Goal: Find contact information: Find contact information

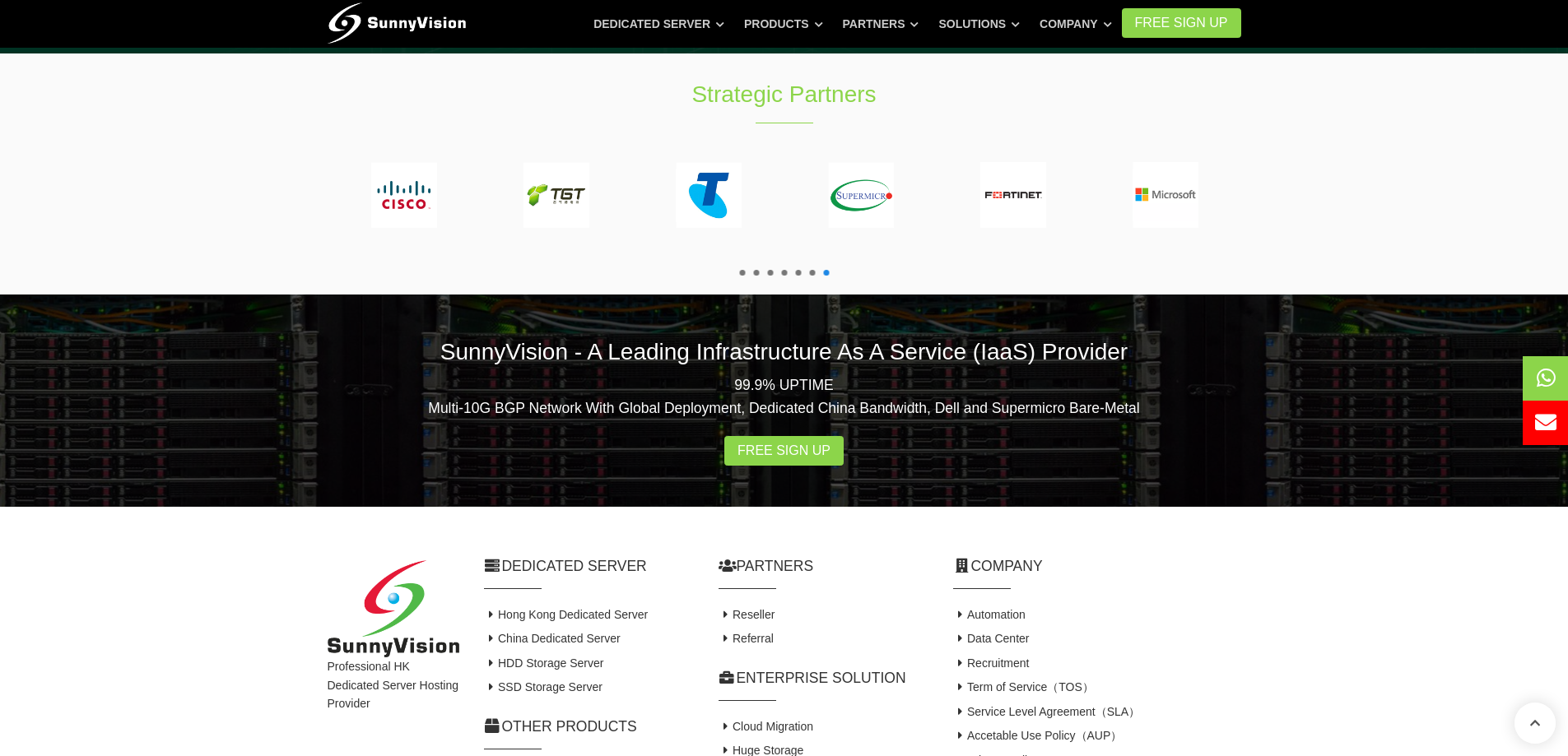
scroll to position [3044, 0]
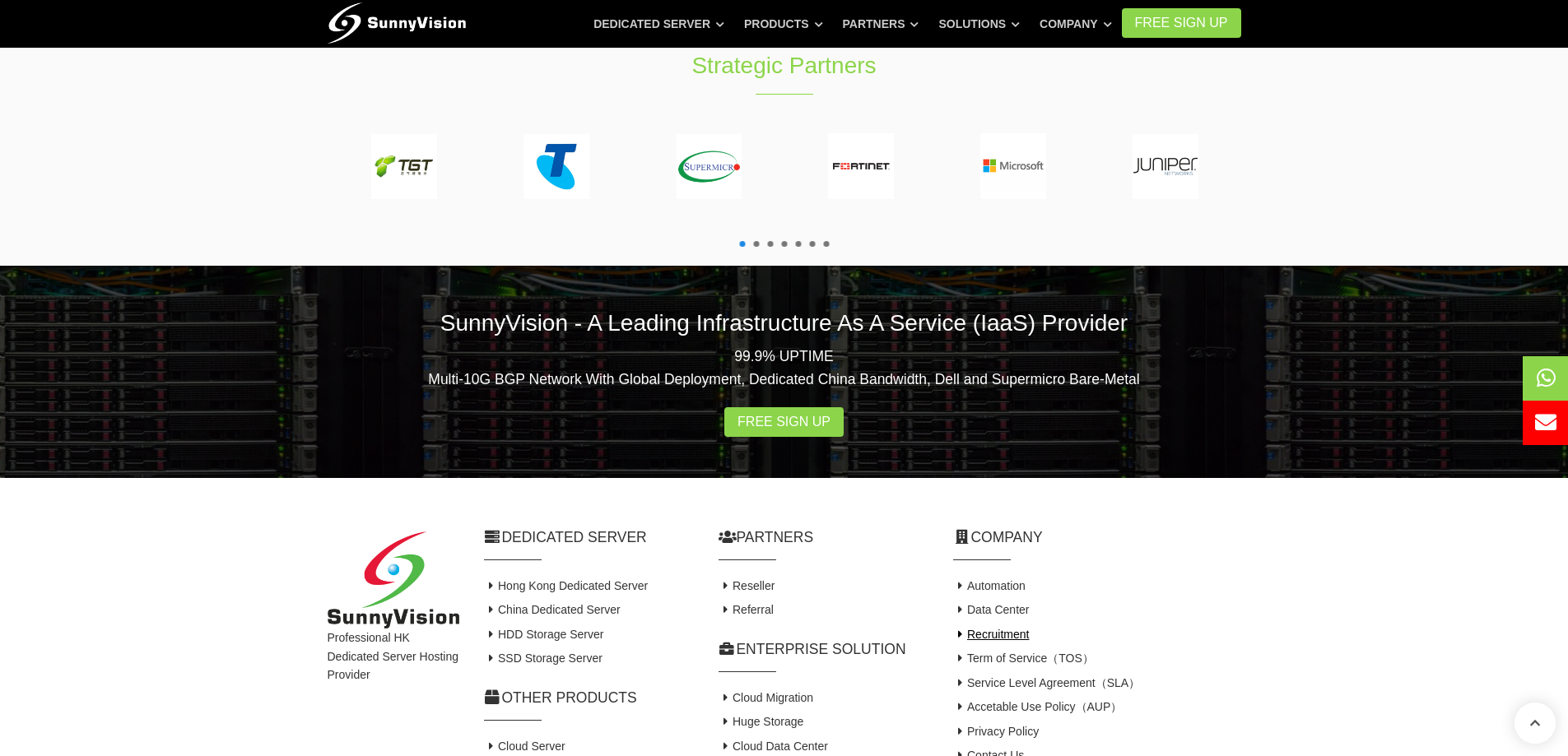
click at [994, 627] on link "Recruitment" at bounding box center [991, 633] width 77 height 13
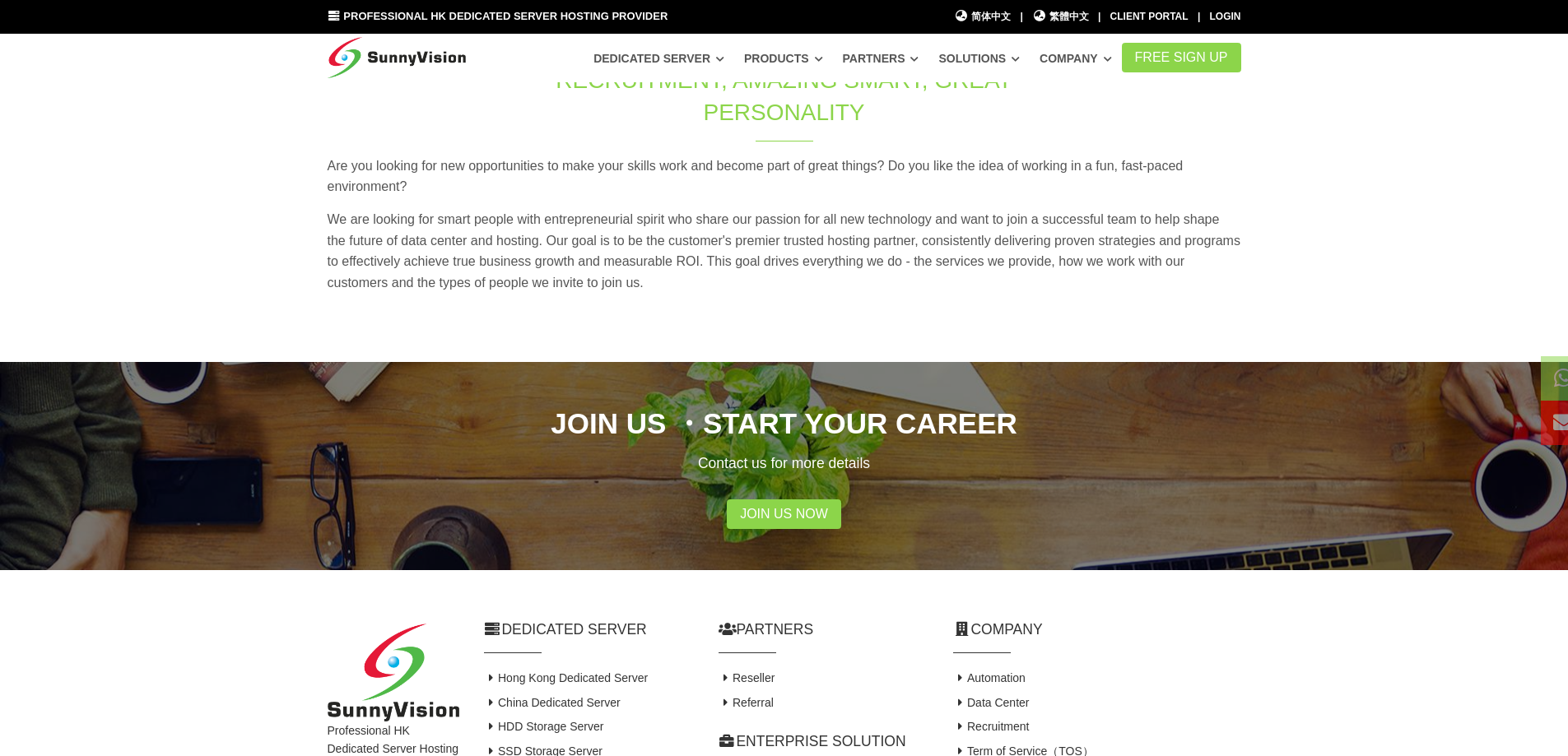
scroll to position [164, 0]
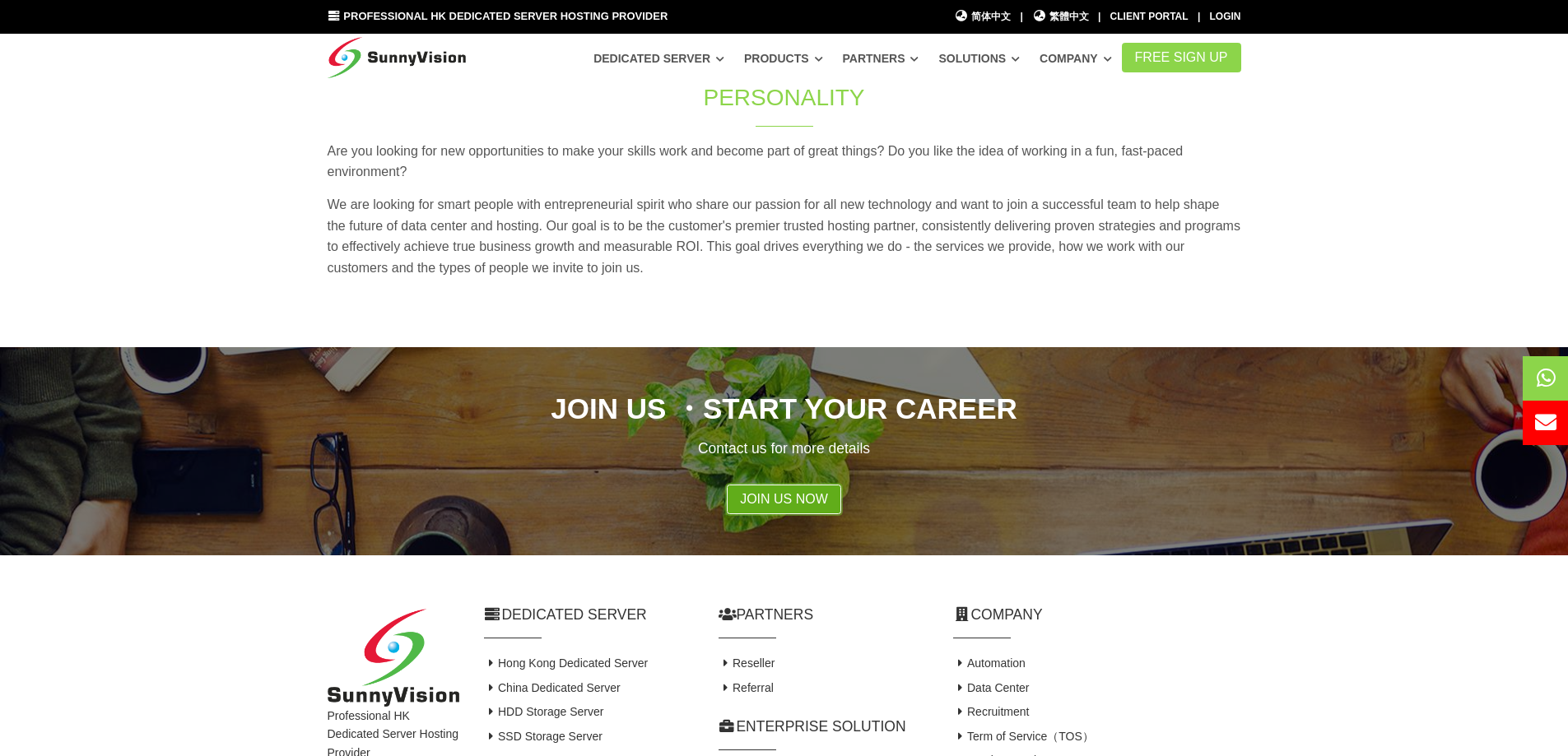
click at [787, 501] on link "Join Us Now" at bounding box center [784, 499] width 114 height 30
click at [771, 510] on link "Join Us Now" at bounding box center [784, 499] width 114 height 30
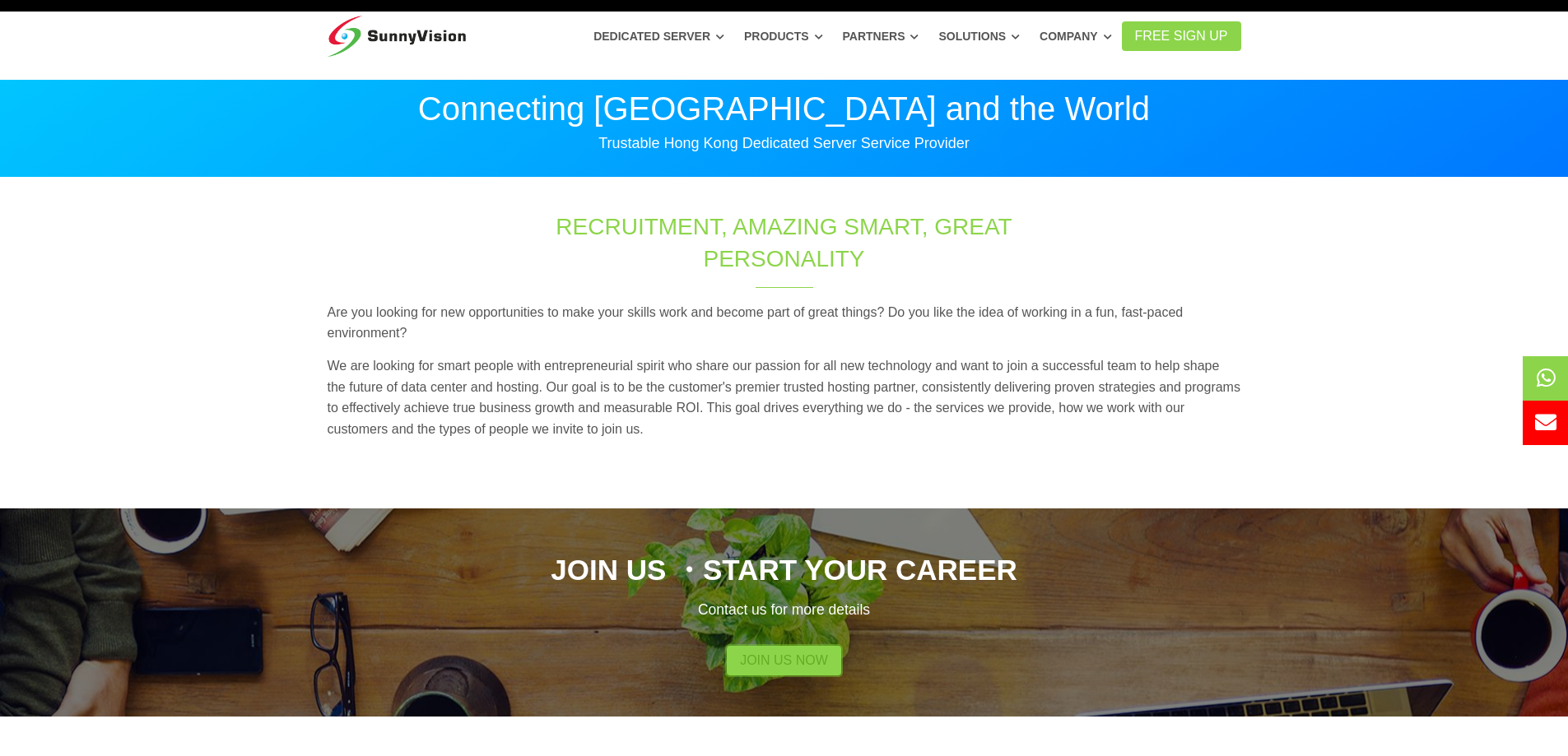
scroll to position [0, 0]
